Goal: Transaction & Acquisition: Purchase product/service

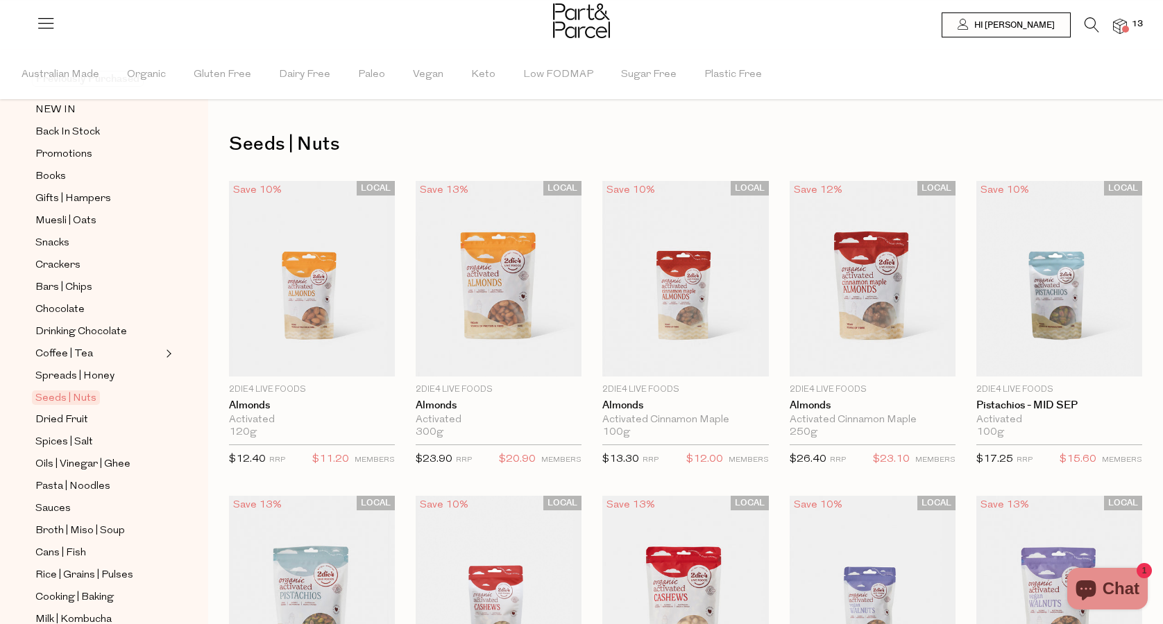
click at [1092, 24] on icon at bounding box center [1091, 24] width 15 height 15
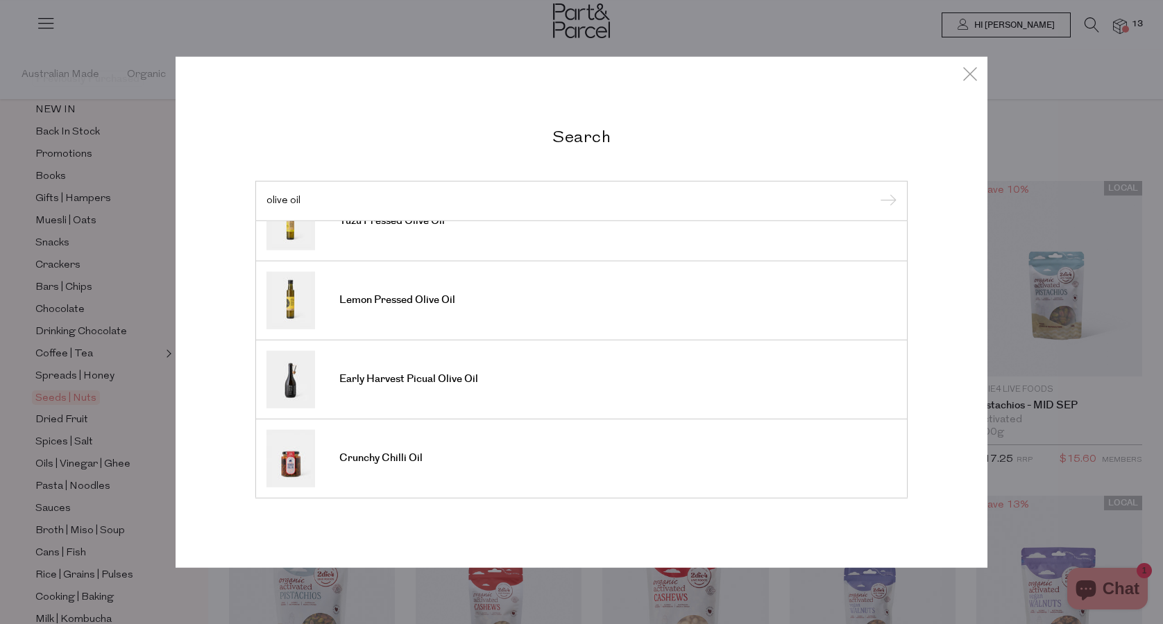
scroll to position [513, 0]
type input "olive oil"
click at [886, 202] on input "submit" at bounding box center [886, 201] width 21 height 21
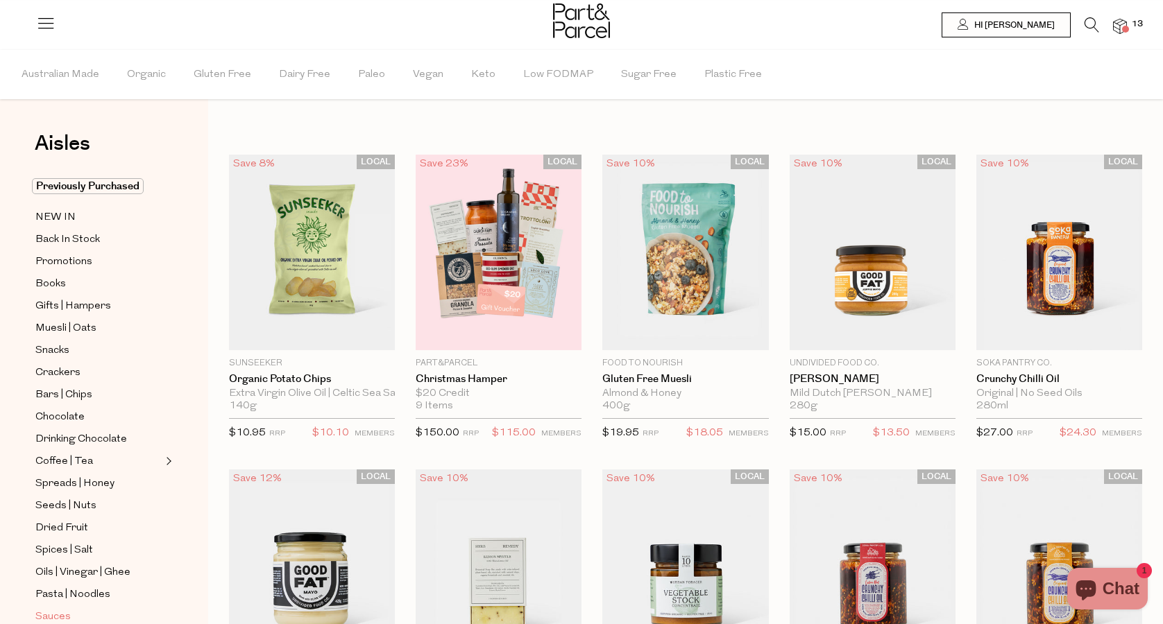
scroll to position [89, 0]
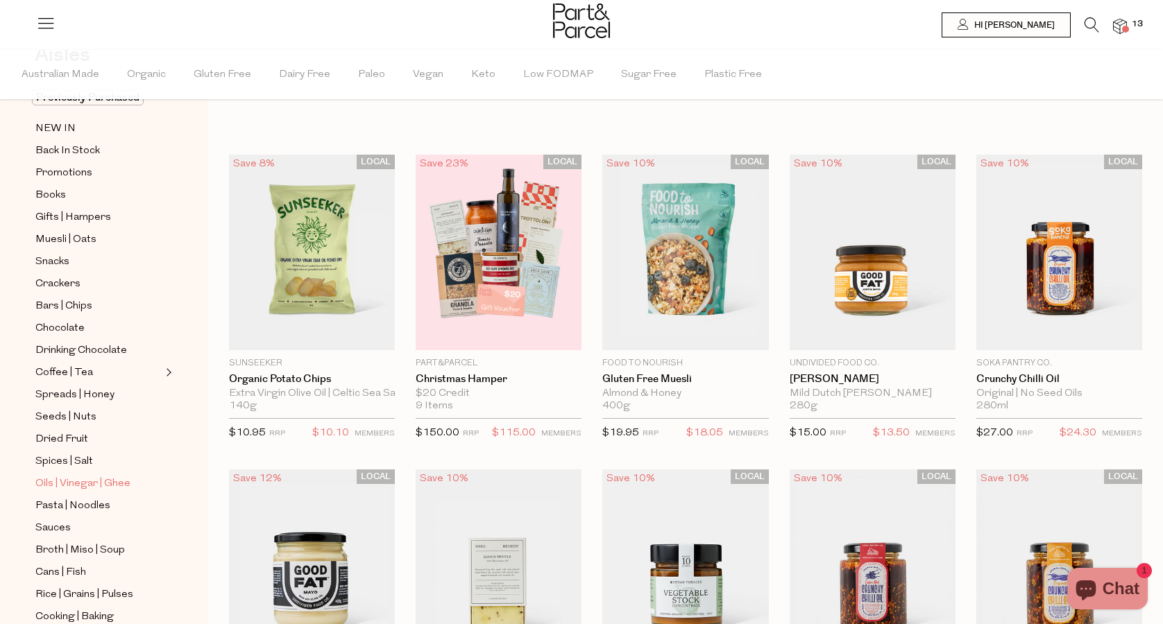
click at [64, 482] on span "Oils | Vinegar | Ghee" at bounding box center [82, 484] width 95 height 17
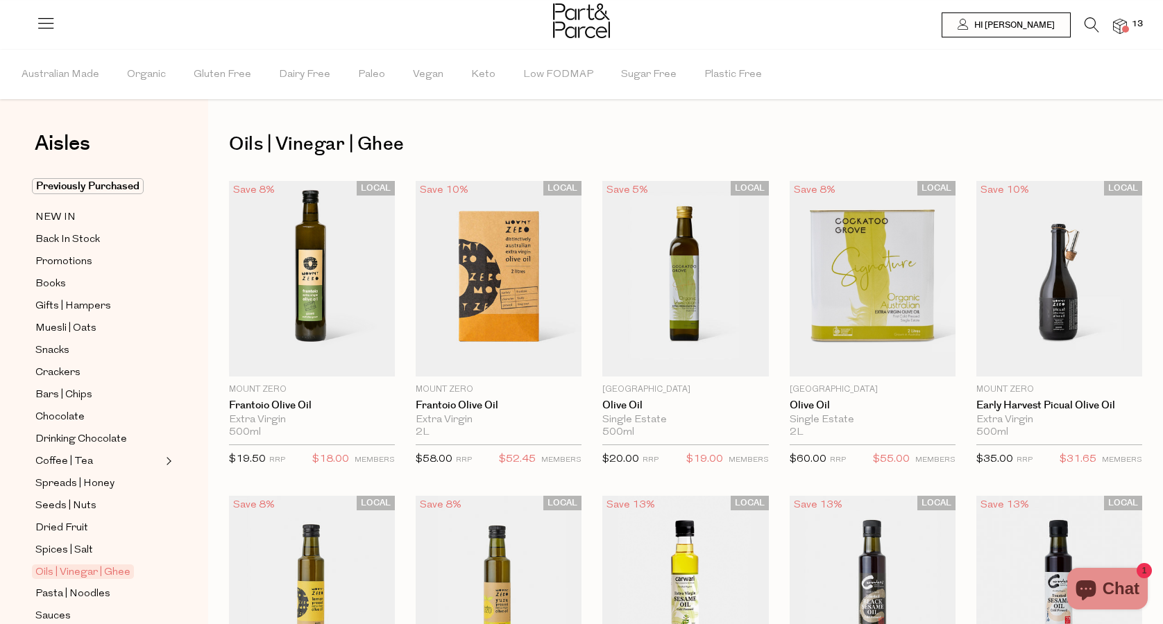
click at [1093, 29] on icon at bounding box center [1091, 24] width 15 height 15
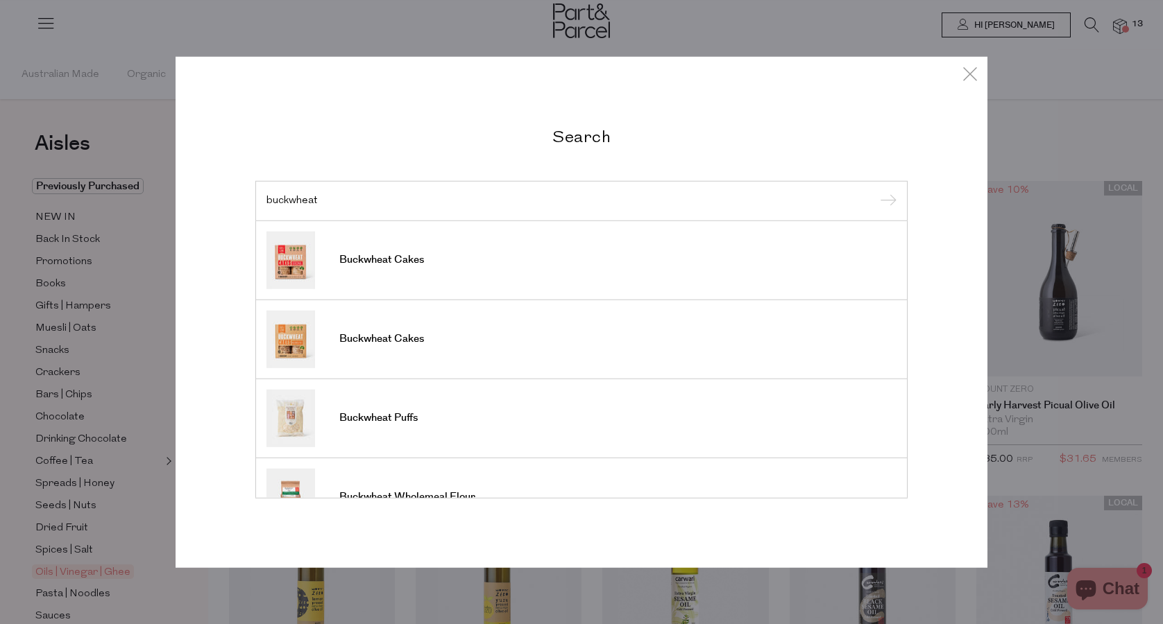
type input "buckwheat"
click at [886, 202] on input "submit" at bounding box center [886, 201] width 21 height 21
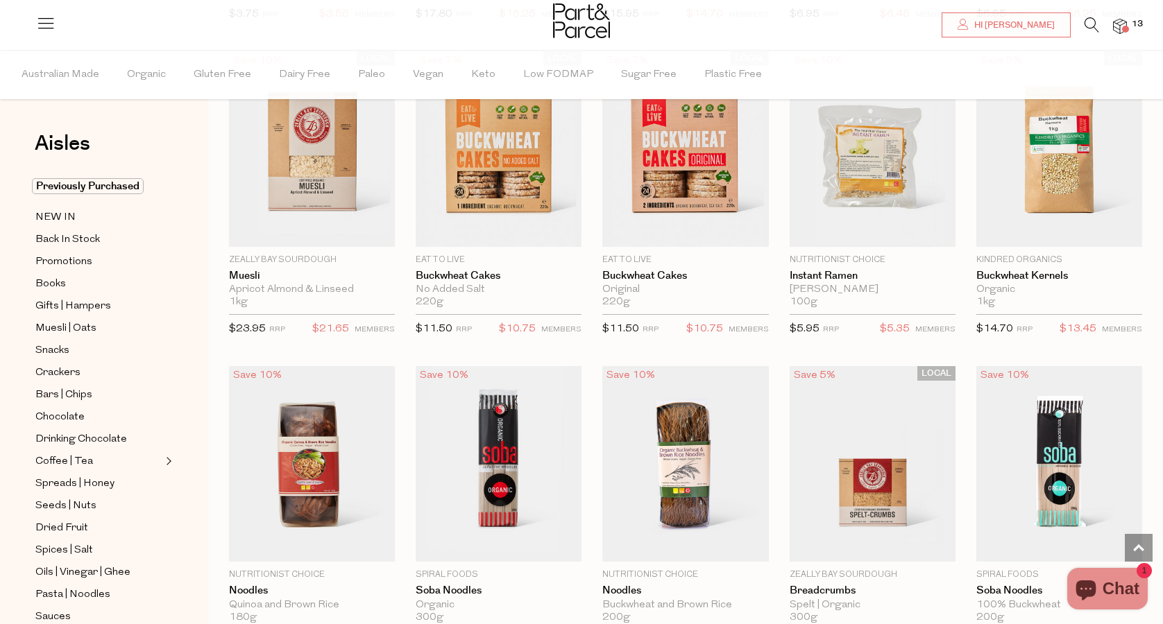
scroll to position [1063, 0]
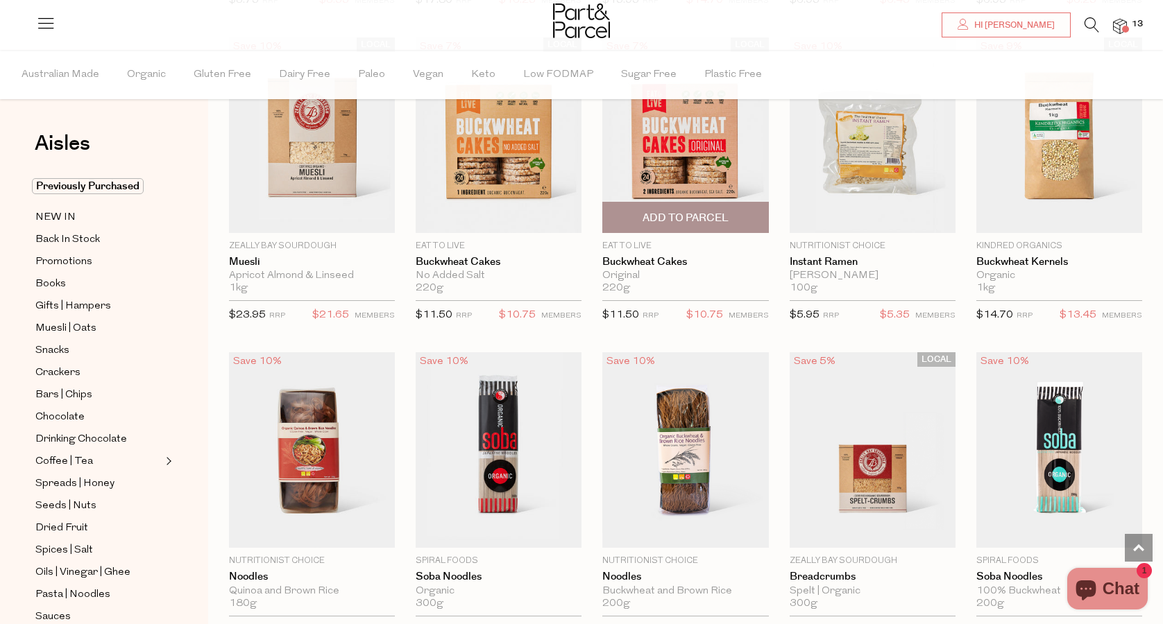
click at [682, 128] on img at bounding box center [685, 135] width 166 height 196
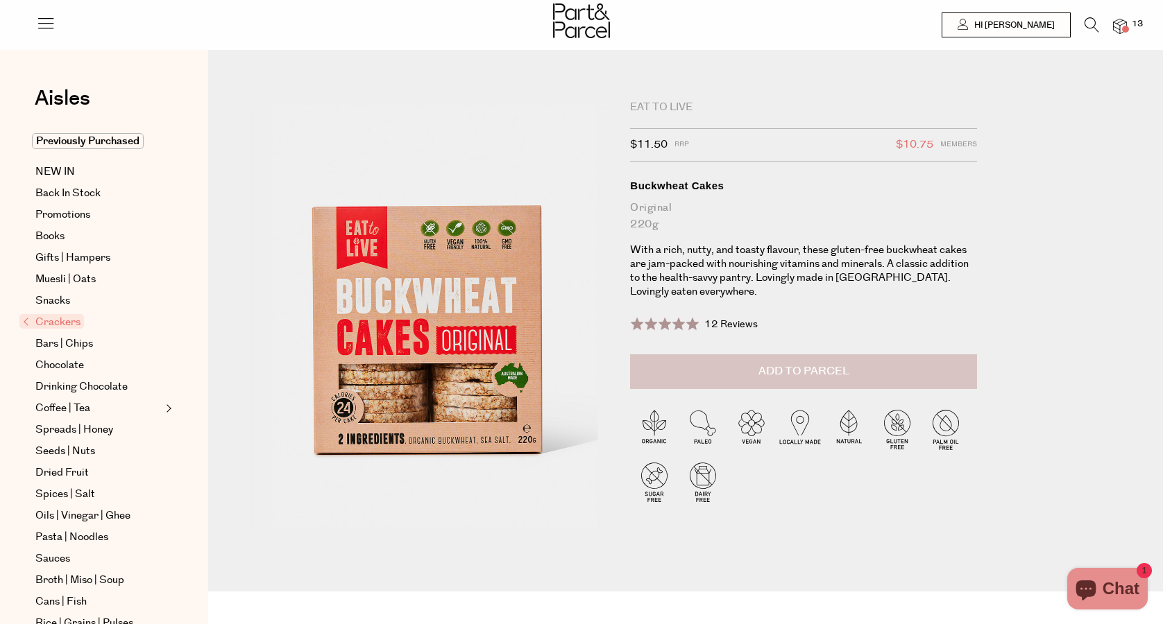
click at [790, 366] on span "Add to Parcel" at bounding box center [803, 372] width 91 height 16
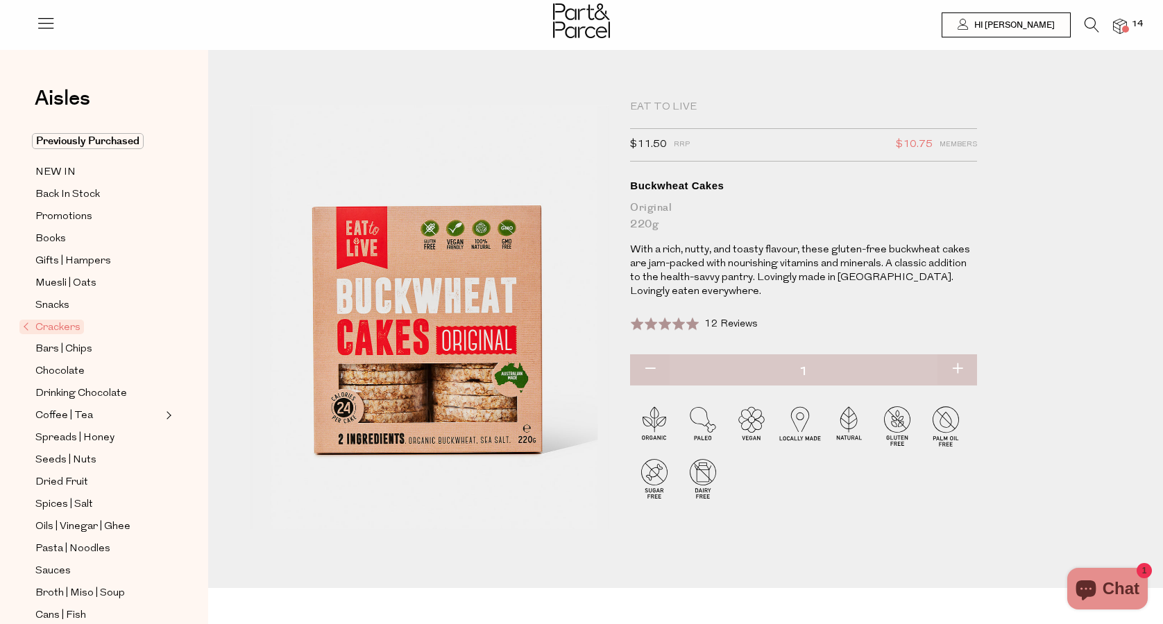
click at [962, 366] on button "button" at bounding box center [957, 370] width 40 height 31
type input "2"
click at [1127, 33] on div at bounding box center [581, 22] width 1163 height 45
click at [1121, 23] on img at bounding box center [1120, 27] width 14 height 16
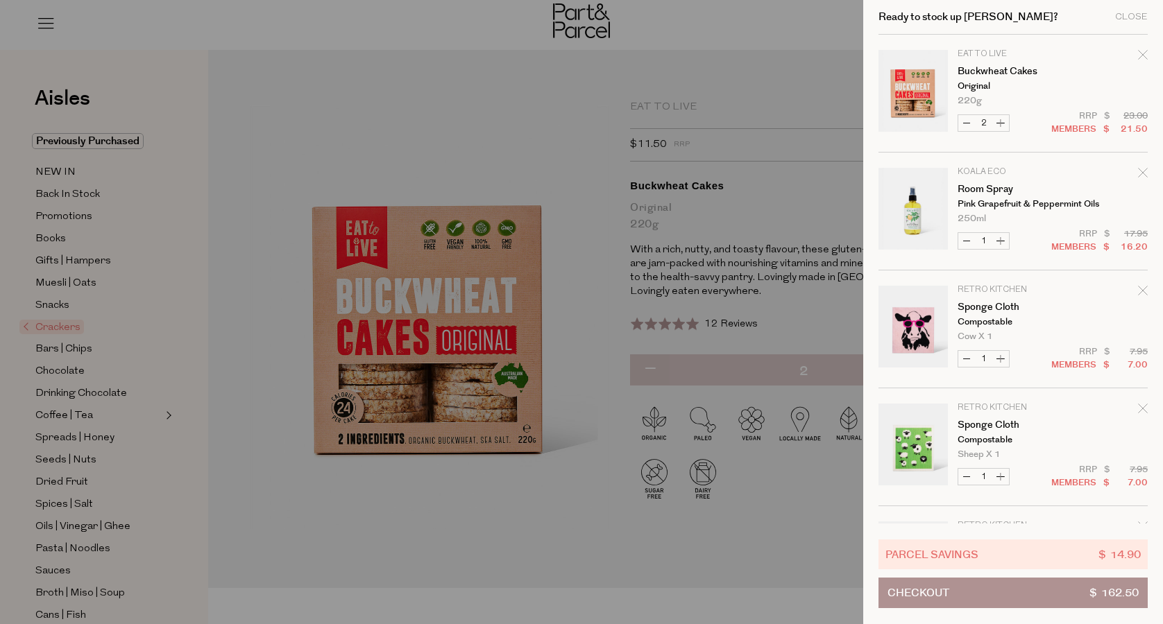
click at [373, 105] on div at bounding box center [581, 312] width 1163 height 624
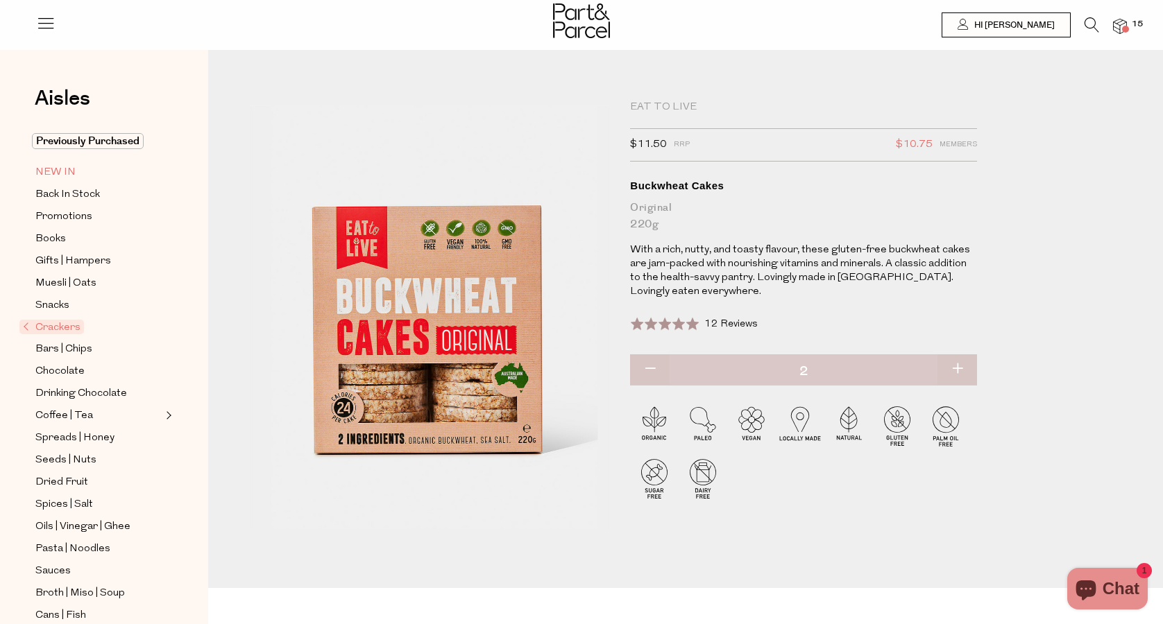
click at [48, 176] on span "NEW IN" at bounding box center [55, 172] width 40 height 17
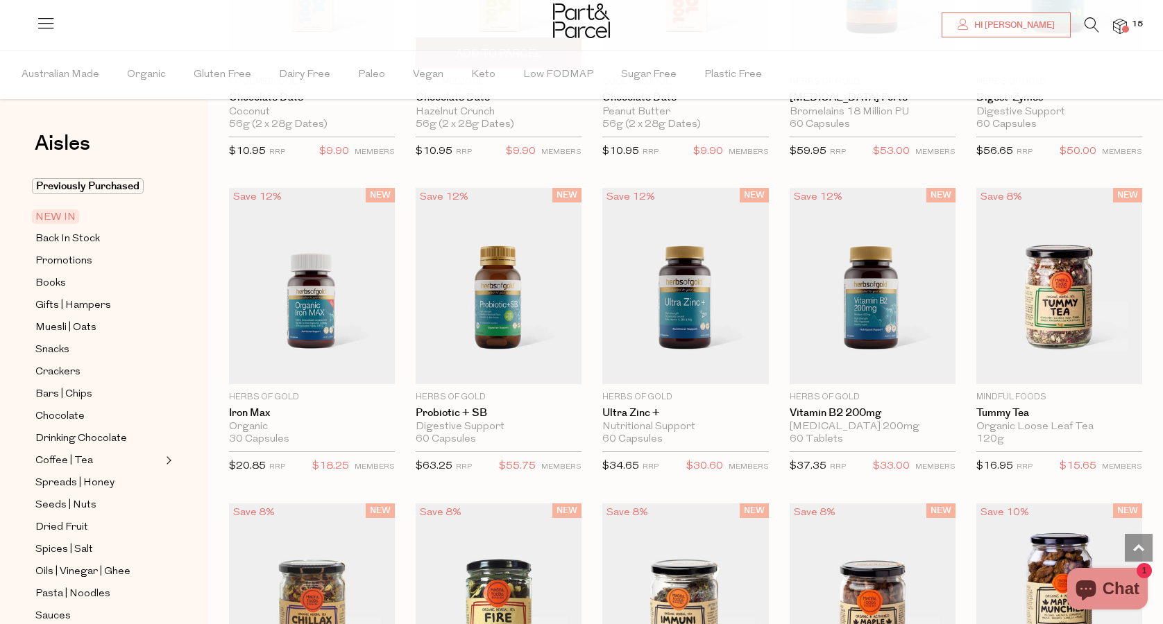
scroll to position [450, 0]
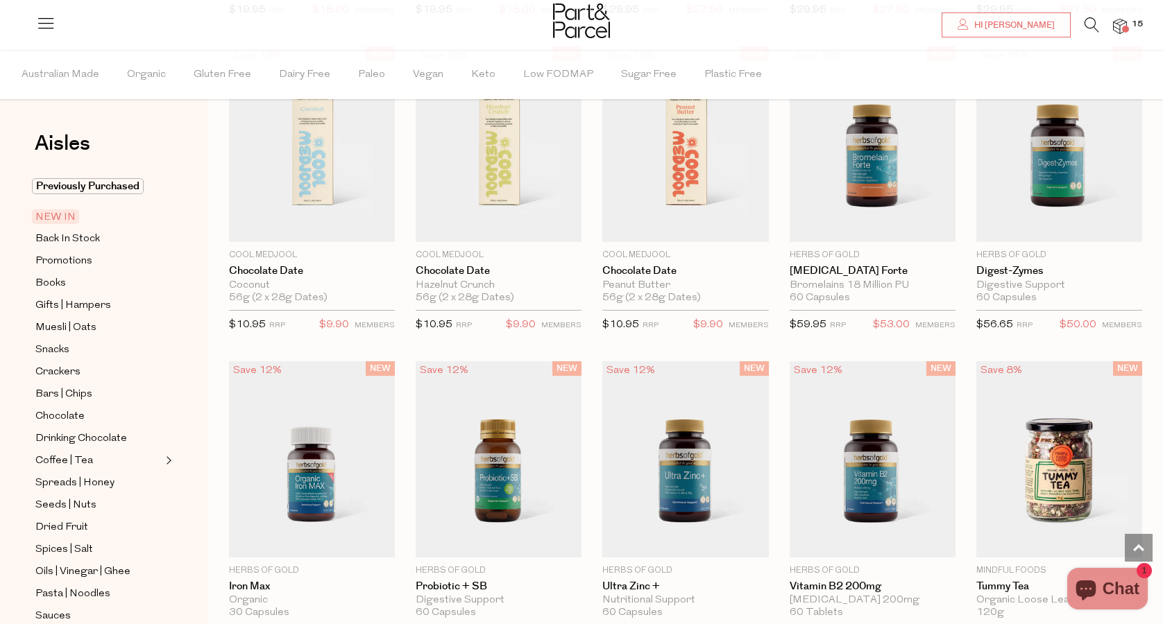
click at [1096, 19] on icon at bounding box center [1091, 24] width 15 height 15
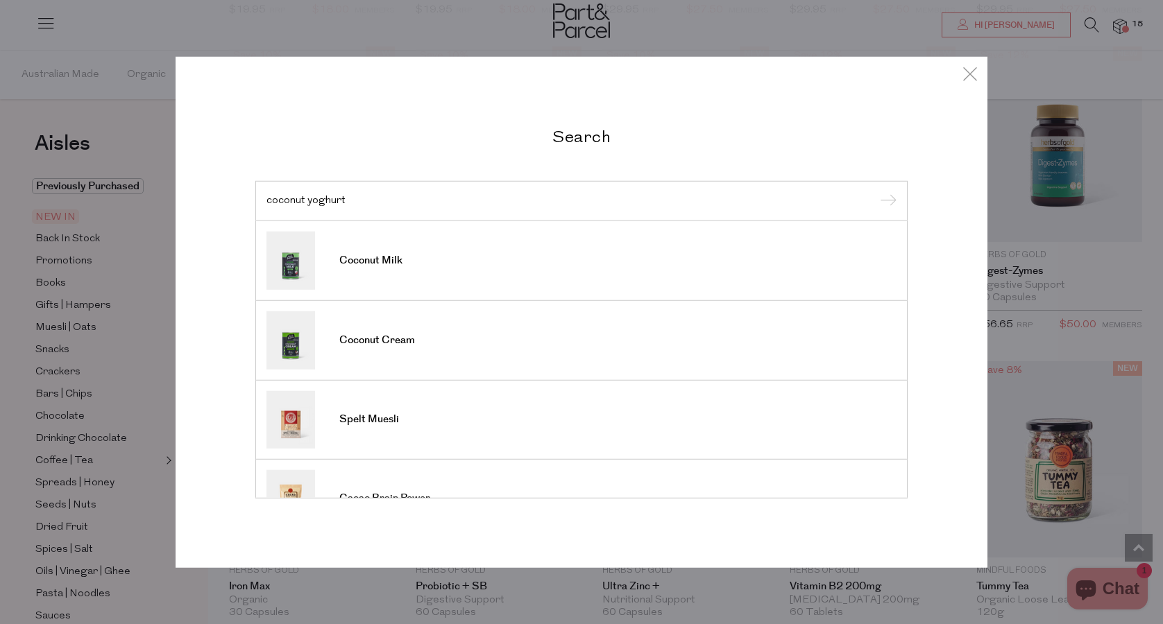
type input "coconut yoghurt"
click at [886, 202] on input "submit" at bounding box center [886, 201] width 21 height 21
